Goal: Task Accomplishment & Management: Use online tool/utility

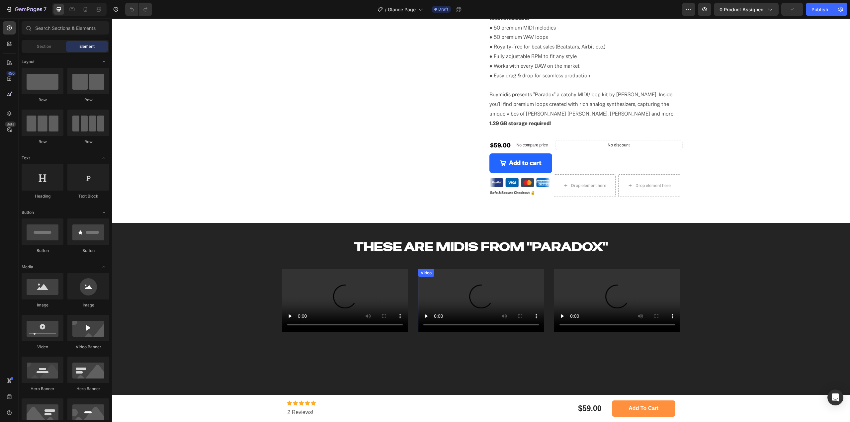
scroll to position [33, 0]
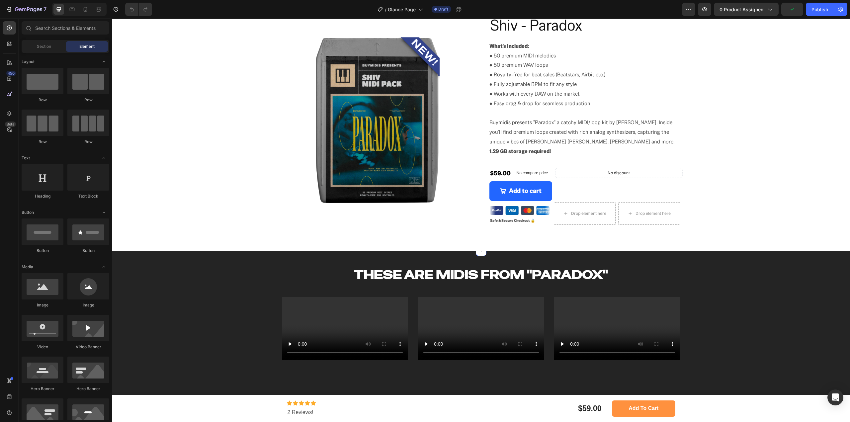
click at [560, 266] on div "These are MIDIs from "paradox" Heading Video Video Video Carousel Row Section 3" at bounding box center [481, 397] width 738 height 292
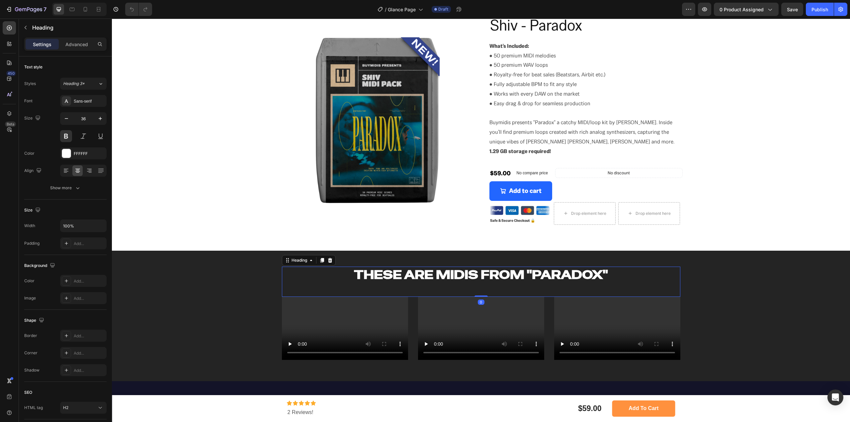
click at [573, 273] on h2 "These are MIDIs from "paradox"" at bounding box center [481, 275] width 398 height 17
click at [603, 274] on h2 "These are MIDIs from "paradox"" at bounding box center [481, 275] width 398 height 17
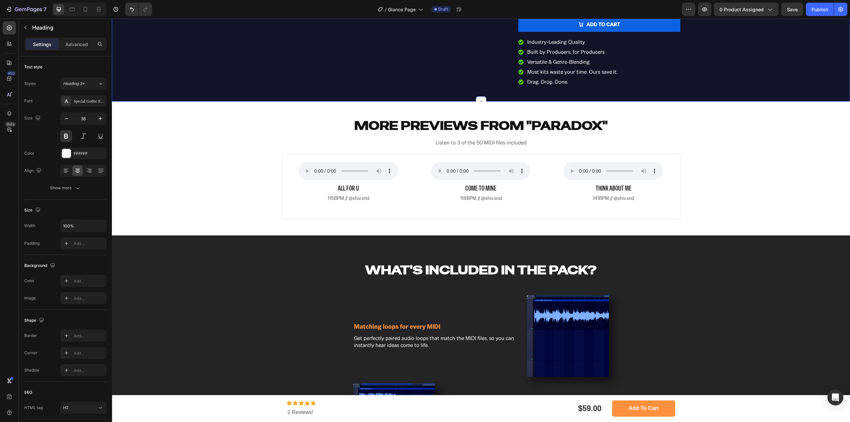
scroll to position [598, 0]
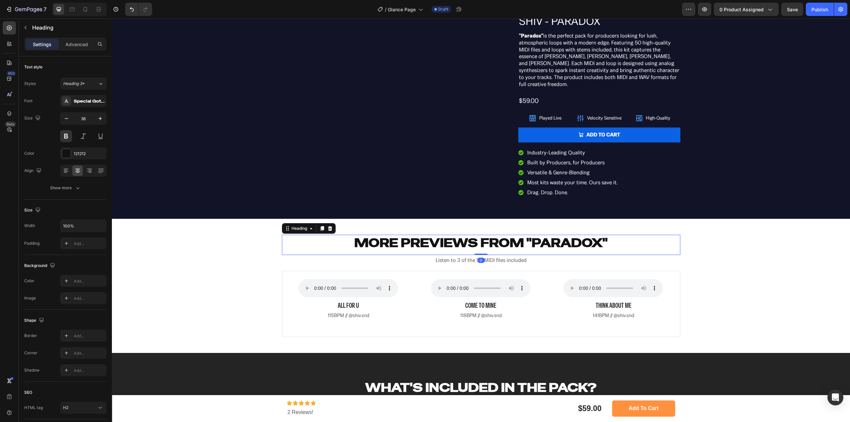
click at [531, 235] on h2 "More previews from "paradox"" at bounding box center [481, 243] width 398 height 17
click at [596, 235] on h2 "More previews from "paradox"" at bounding box center [481, 243] width 398 height 17
click at [464, 257] on p "Listen to 3 of the 50 MIDI files included" at bounding box center [481, 261] width 397 height 10
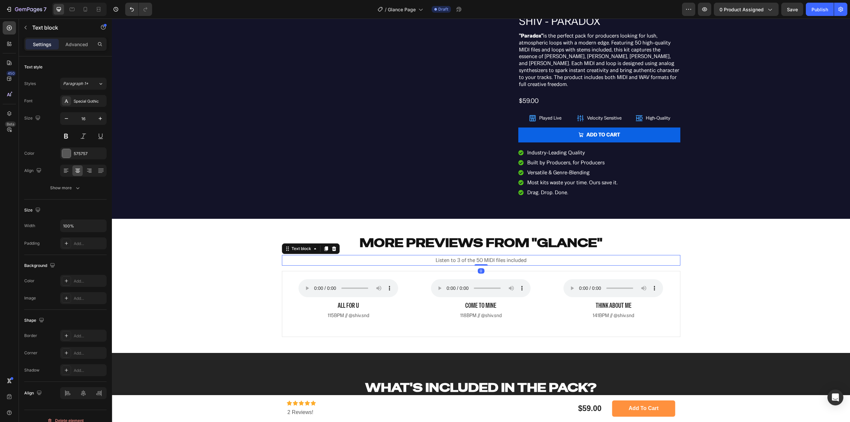
click at [480, 256] on p "Listen to 3 of the 50 MIDI files included" at bounding box center [481, 261] width 397 height 10
click at [350, 301] on p "ALL FOR U" at bounding box center [348, 305] width 115 height 9
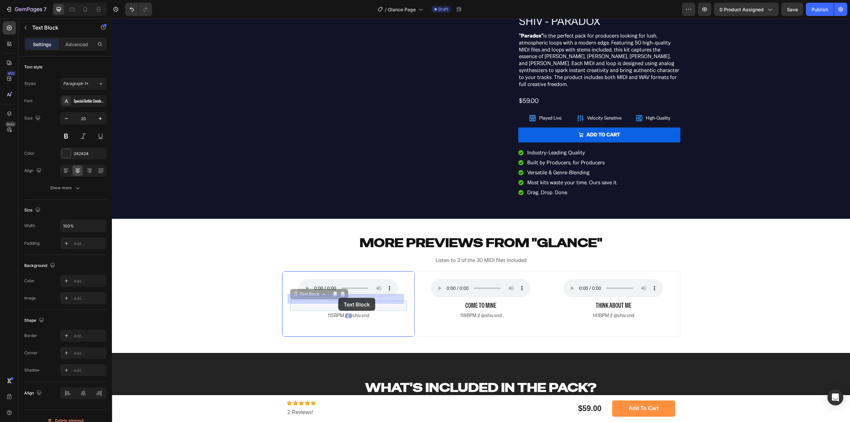
drag, startPoint x: 358, startPoint y: 297, endPoint x: 337, endPoint y: 298, distance: 20.6
click at [344, 301] on p "ALL FOR U" at bounding box center [348, 305] width 115 height 9
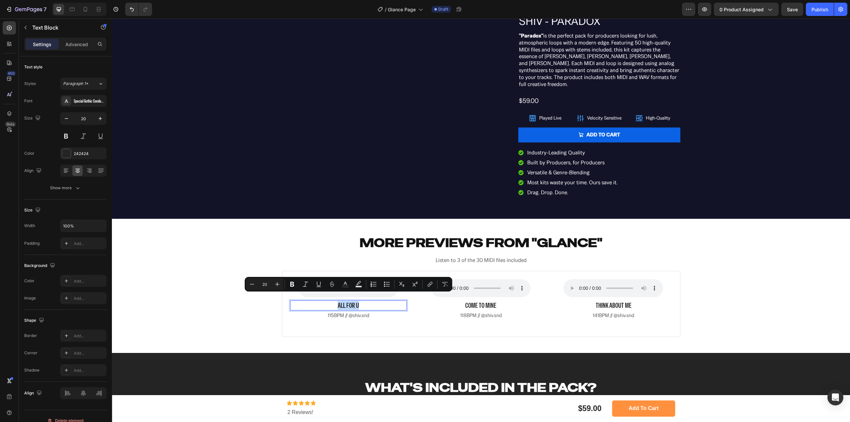
click at [344, 301] on p "ALL FOR U" at bounding box center [348, 305] width 115 height 9
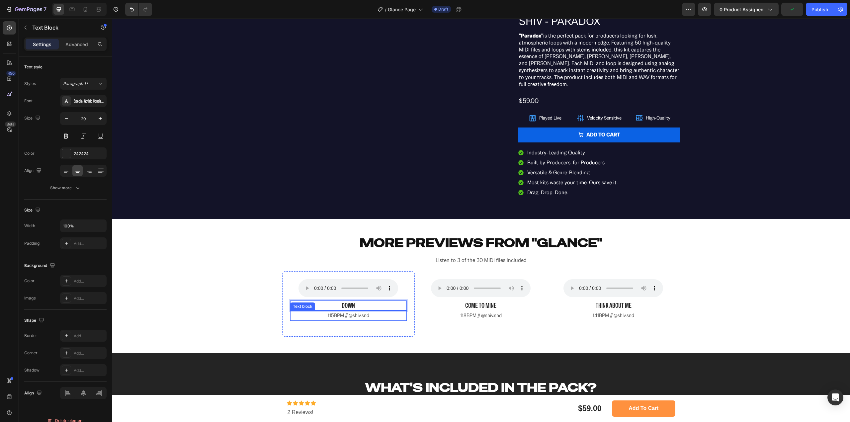
click at [331, 312] on span "115BPM // @shiv.snd" at bounding box center [349, 315] width 42 height 6
click at [333, 312] on span "115BPM // @shiv.snd" at bounding box center [349, 315] width 42 height 6
click at [368, 311] on p "113BPM // @shiv.snd" at bounding box center [348, 315] width 115 height 9
click at [480, 301] on p "COME TO MINE" at bounding box center [480, 305] width 115 height 9
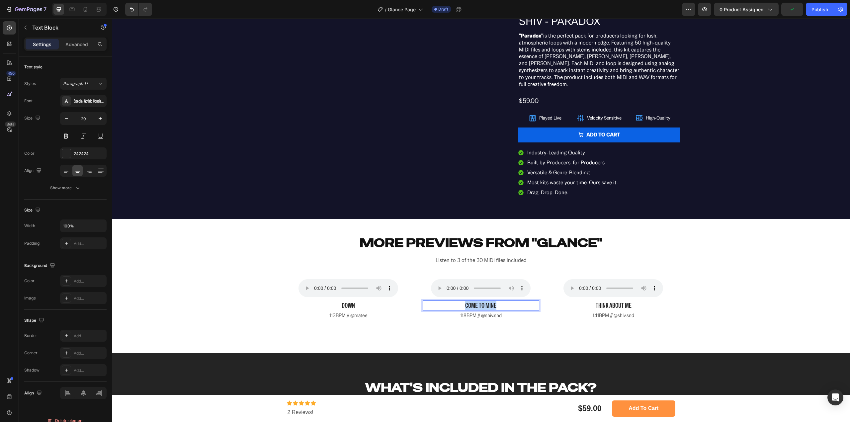
click at [480, 301] on p "COME TO MINE" at bounding box center [480, 305] width 115 height 9
click at [468, 312] on span "118BPM // @shiv.snd" at bounding box center [481, 315] width 42 height 6
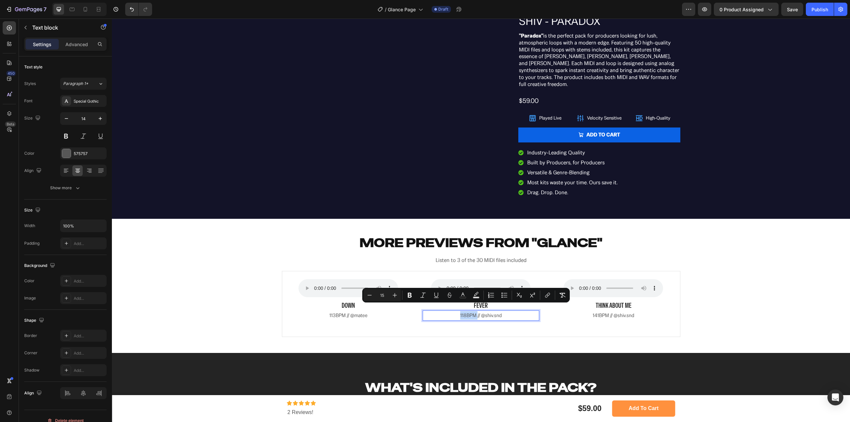
click at [464, 312] on span "118BPM // @shiv.snd" at bounding box center [481, 315] width 42 height 6
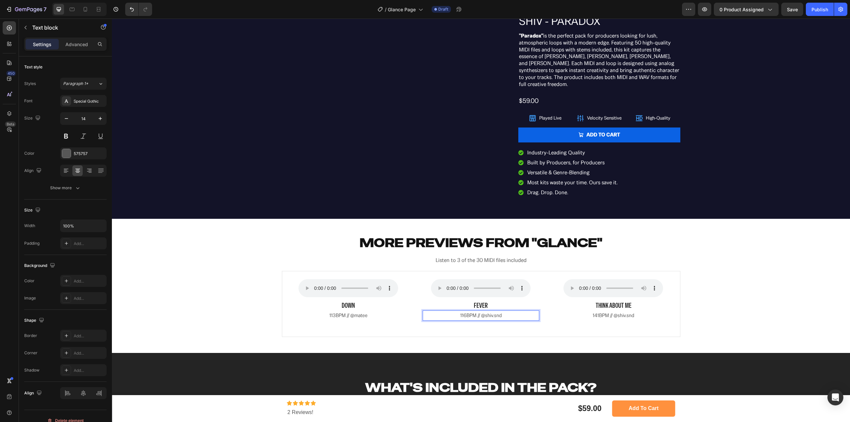
click at [508, 311] on p "116BPM // @shiv.snd" at bounding box center [480, 315] width 115 height 9
click at [635, 311] on p "141BPM // @shiv.snd" at bounding box center [613, 315] width 115 height 9
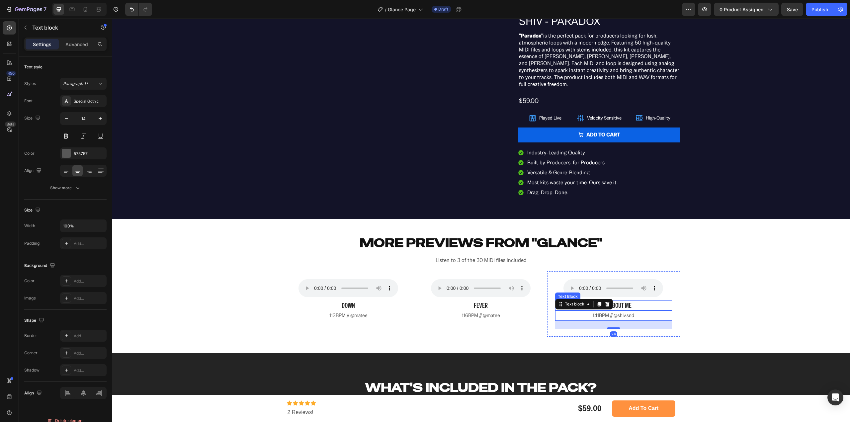
click at [627, 301] on p "THINK ABOUT ME" at bounding box center [613, 305] width 115 height 9
click at [340, 301] on p "down" at bounding box center [348, 305] width 115 height 9
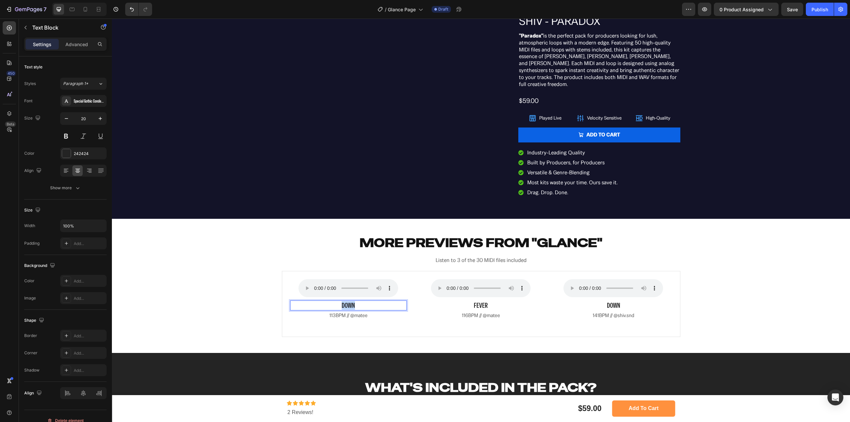
click at [340, 301] on p "down" at bounding box center [348, 305] width 115 height 9
click at [336, 312] on span "113BPM // @matee" at bounding box center [348, 315] width 38 height 6
click at [332, 312] on span "113BPM // @matee" at bounding box center [348, 315] width 38 height 6
click at [600, 312] on span "141BPM // @shiv.snd" at bounding box center [614, 315] width 42 height 6
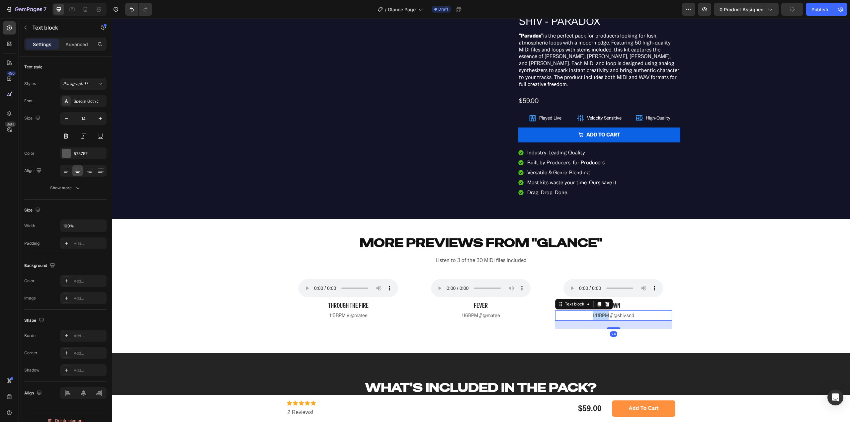
click at [600, 312] on span "141BPM // @shiv.snd" at bounding box center [614, 315] width 42 height 6
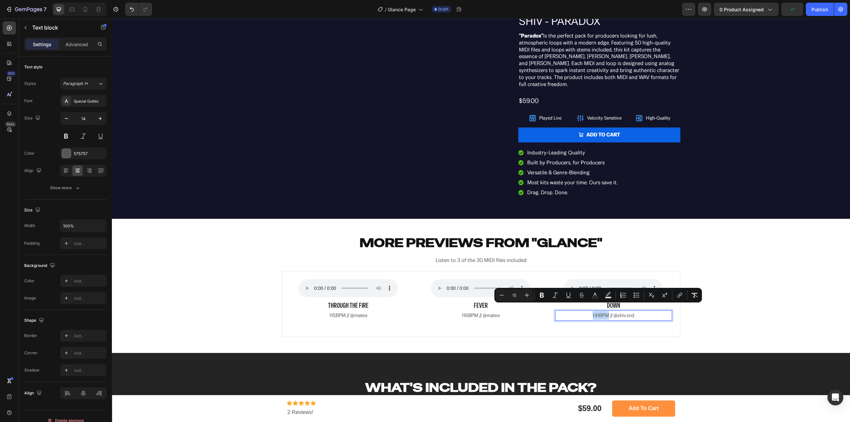
click at [596, 312] on span "141BPM // @shiv.snd" at bounding box center [614, 315] width 42 height 6
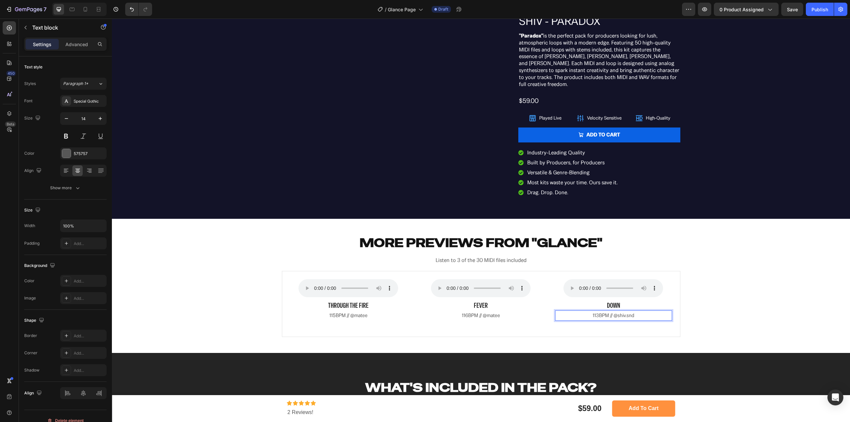
click at [642, 311] on p "113BPM // @shiv.snd" at bounding box center [613, 315] width 115 height 9
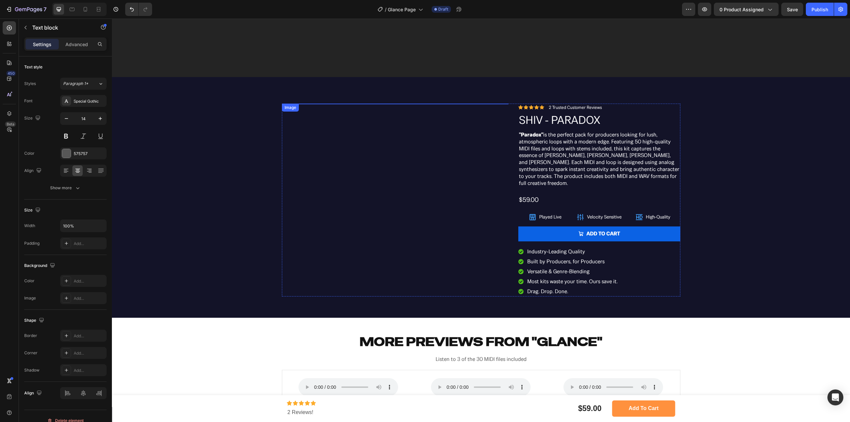
scroll to position [498, 0]
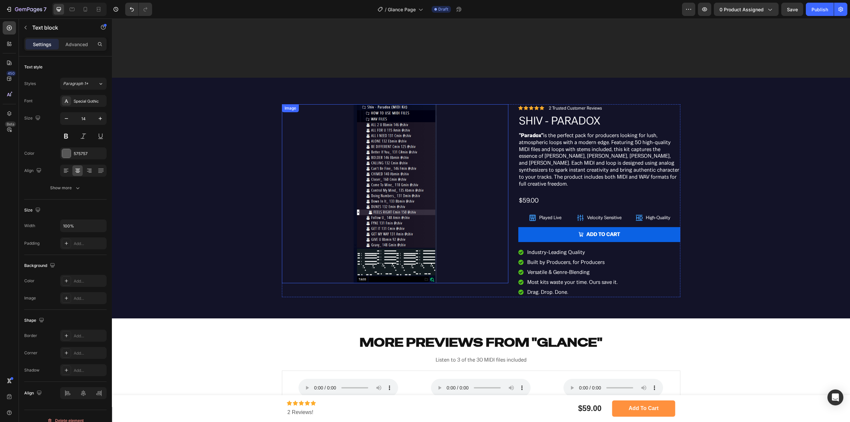
click at [379, 163] on img at bounding box center [395, 193] width 83 height 179
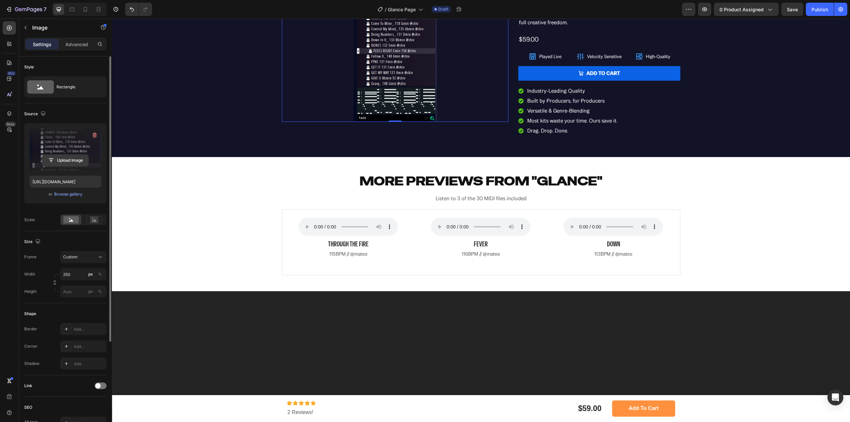
click at [64, 157] on input "file" at bounding box center [65, 160] width 46 height 11
click at [56, 160] on input "file" at bounding box center [65, 160] width 46 height 11
type input "[URL][DOMAIN_NAME]"
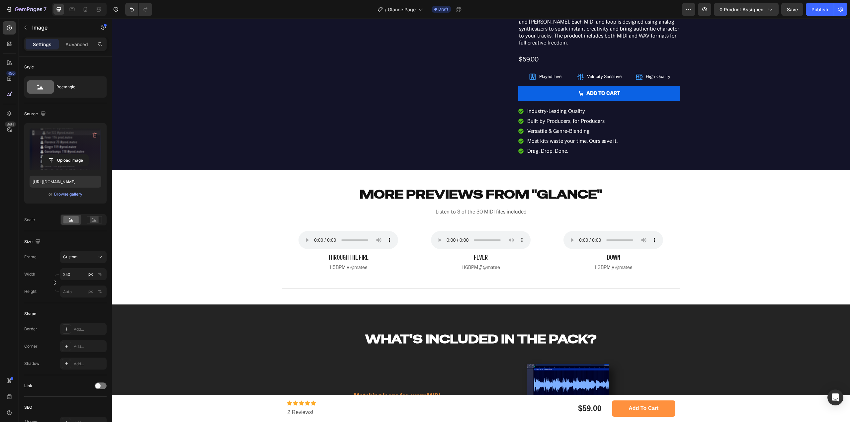
scroll to position [664, 0]
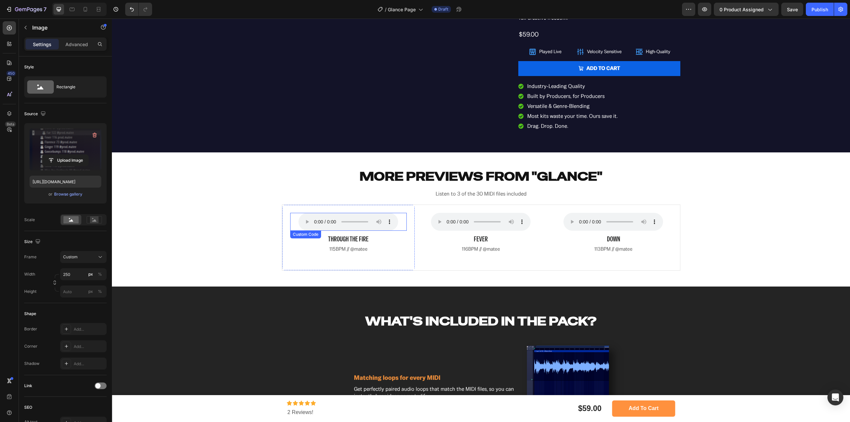
click at [291, 213] on div "Your browser does not support the audio element. Custom Code" at bounding box center [348, 222] width 117 height 18
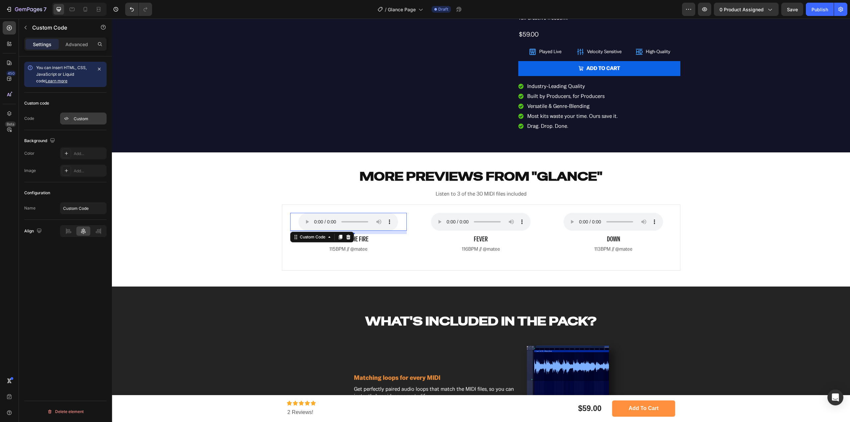
click at [74, 116] on div "Custom" at bounding box center [89, 119] width 31 height 6
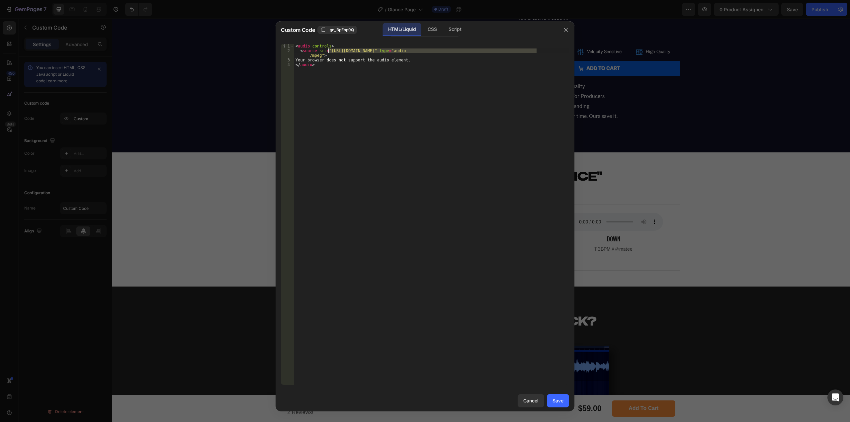
drag, startPoint x: 536, startPoint y: 51, endPoint x: 328, endPoint y: 52, distance: 207.5
click at [328, 52] on div "< audio controls > < source src = "[URL][DOMAIN_NAME]" type = "audio /mpeg" > Y…" at bounding box center [431, 219] width 275 height 350
paste textarea "Through_The_Fire_115BPM_Cmin_prod.matee_gabelucas.mp3?v=175896749"
type textarea "<source src="[URL][DOMAIN_NAME]" type="audio/mpeg">"
click at [564, 394] on button "Save" at bounding box center [558, 400] width 22 height 13
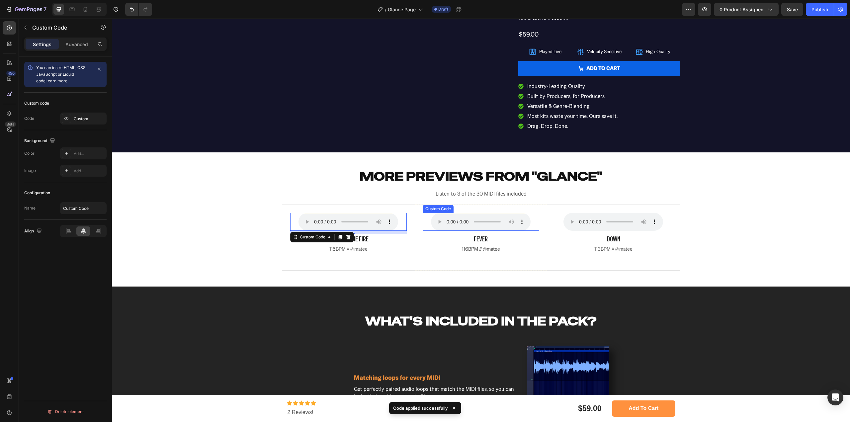
click at [423, 217] on div "Your browser does not support the audio element. Custom Code" at bounding box center [481, 222] width 117 height 18
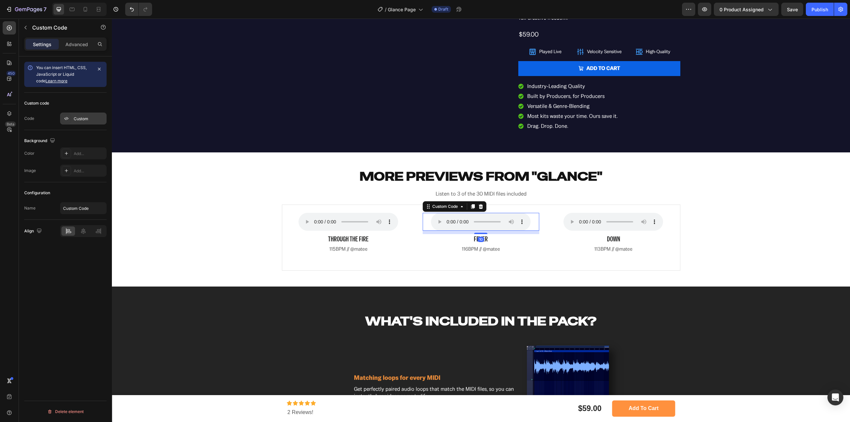
click at [82, 118] on div "Custom" at bounding box center [89, 119] width 31 height 6
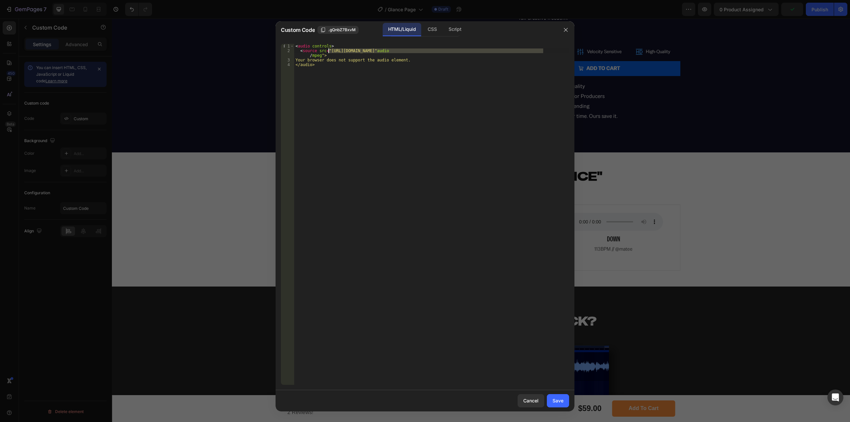
drag, startPoint x: 544, startPoint y: 52, endPoint x: 329, endPoint y: 51, distance: 214.8
click at [329, 51] on div "< audio controls > < source src = "[URL][DOMAIN_NAME]" audio / mpeg "> Your bro…" at bounding box center [431, 219] width 275 height 350
paste textarea "Fever_116BPM_Abmaj_prod.matee.mp3?v=1758967498"
type textarea "<source src="[URL][DOMAIN_NAME]"audio/mpeg">"
click at [559, 401] on div "Save" at bounding box center [557, 400] width 11 height 7
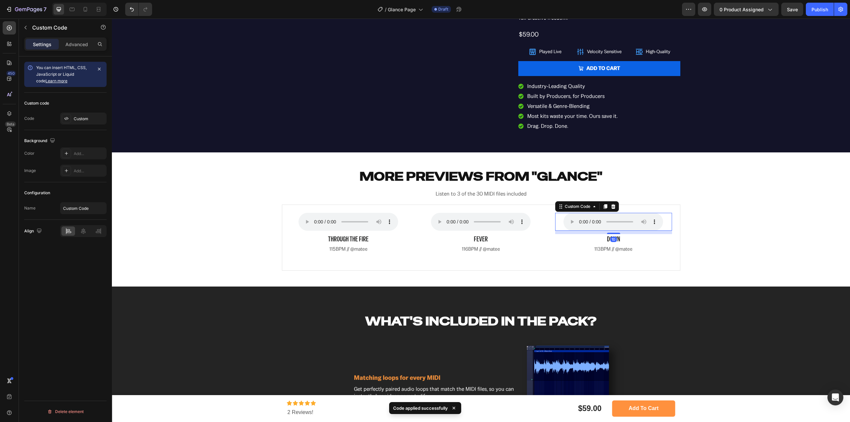
click at [560, 213] on div "Your browser does not support the audio element. Custom Code 10" at bounding box center [613, 222] width 117 height 18
click at [557, 216] on div "Your browser does not support the audio element. Custom Code 10" at bounding box center [613, 222] width 117 height 18
click at [85, 123] on div "Custom" at bounding box center [83, 119] width 46 height 12
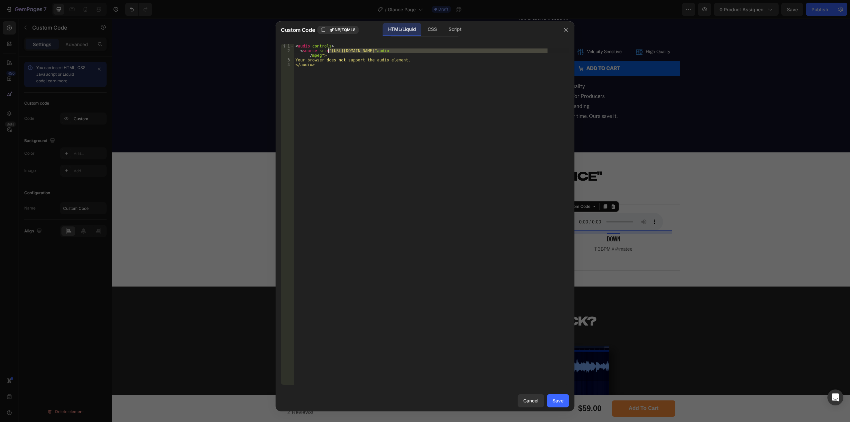
drag, startPoint x: 547, startPoint y: 51, endPoint x: 328, endPoint y: 51, distance: 218.8
click at [328, 51] on div "< audio controls > < source src = "[URL][DOMAIN_NAME]" audio / mpeg "> Your bro…" at bounding box center [431, 219] width 275 height 350
paste textarea "Down_113BPM_prod.matee_gabelucasmusic.mp3?v=1758967497"
type textarea "<source src="[URL][DOMAIN_NAME]"audio/mpeg">"
click at [557, 405] on button "Save" at bounding box center [558, 400] width 22 height 13
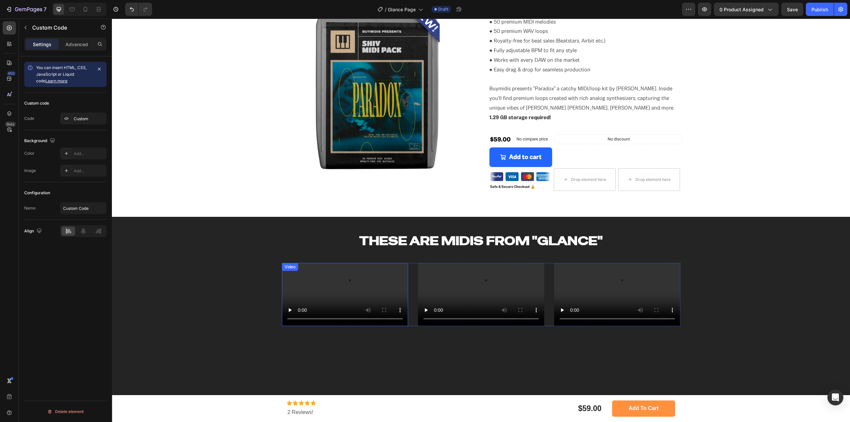
scroll to position [0, 0]
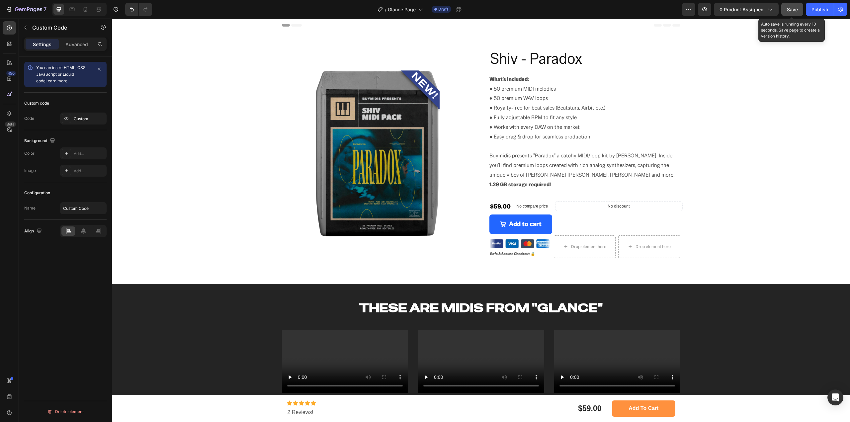
click at [782, 12] on button "Save" at bounding box center [792, 9] width 22 height 13
click at [792, 9] on span "Save" at bounding box center [792, 10] width 11 height 6
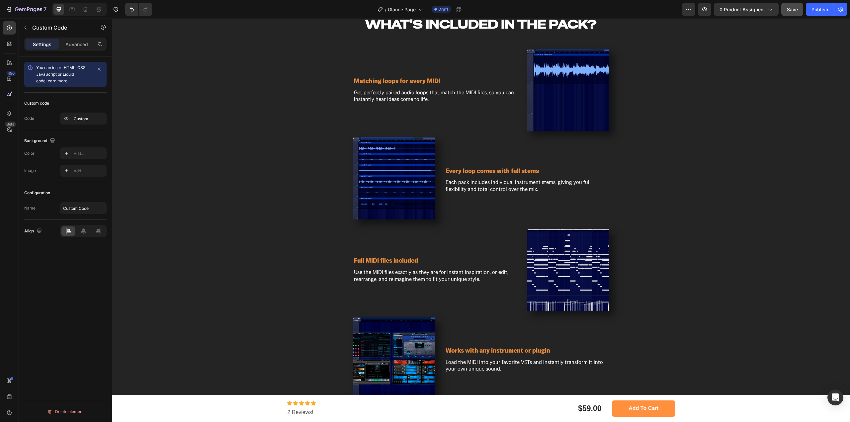
scroll to position [896, 0]
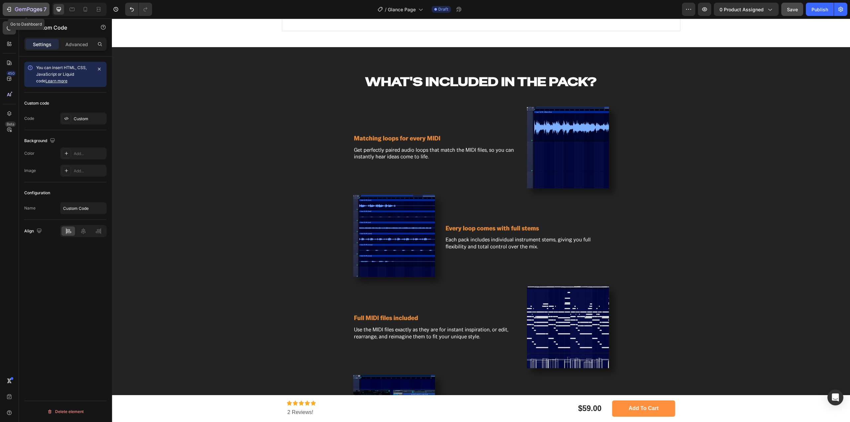
click at [20, 7] on div "7" at bounding box center [31, 9] width 32 height 8
